Goal: Navigation & Orientation: Find specific page/section

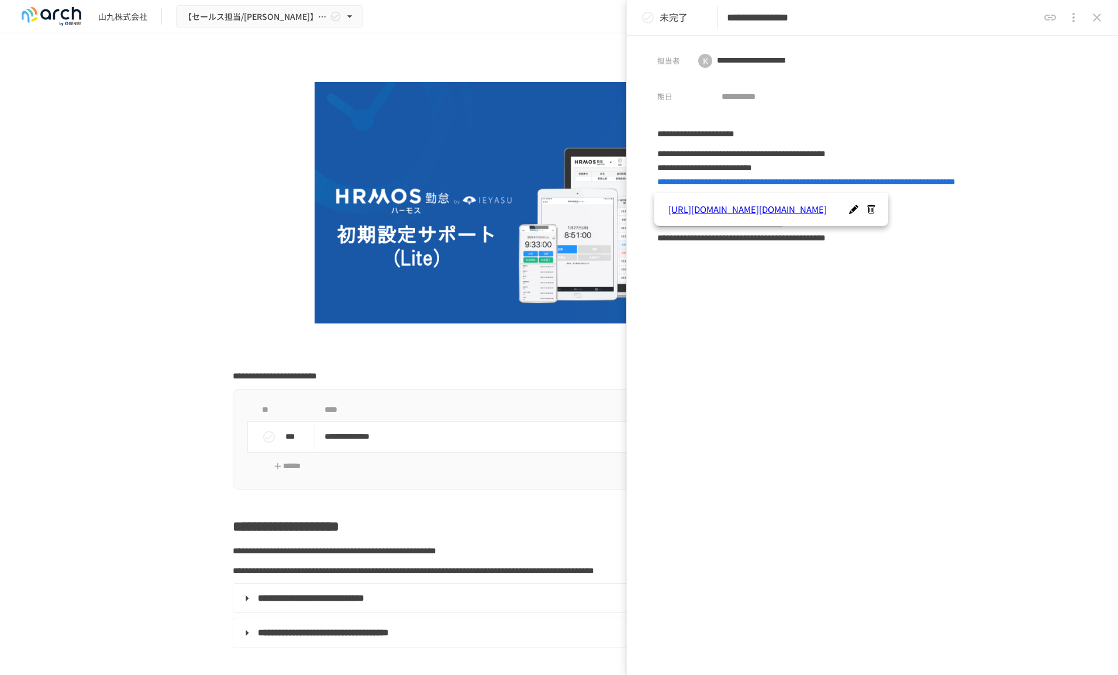
click at [851, 24] on input "**********" at bounding box center [883, 18] width 312 height 20
click at [1098, 18] on icon "close drawer" at bounding box center [1097, 17] width 8 height 8
click at [1096, 15] on icon "close drawer" at bounding box center [1097, 18] width 14 height 14
